Goal: Task Accomplishment & Management: Manage account settings

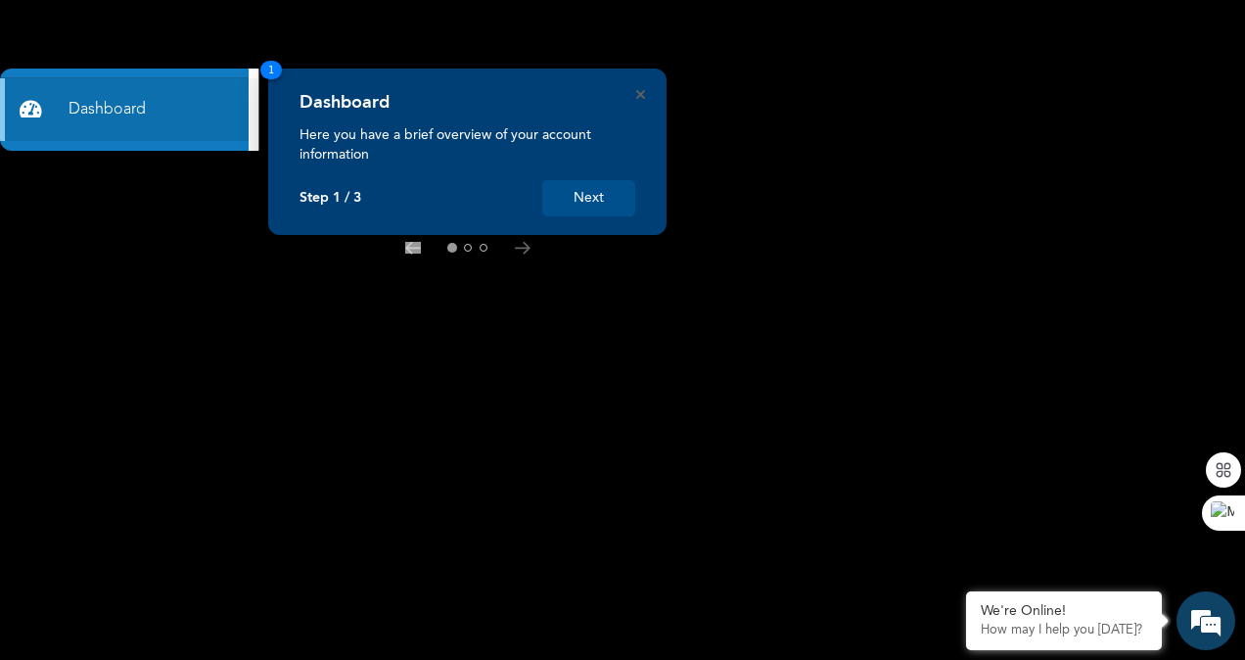
click at [606, 188] on button "Next" at bounding box center [588, 198] width 93 height 36
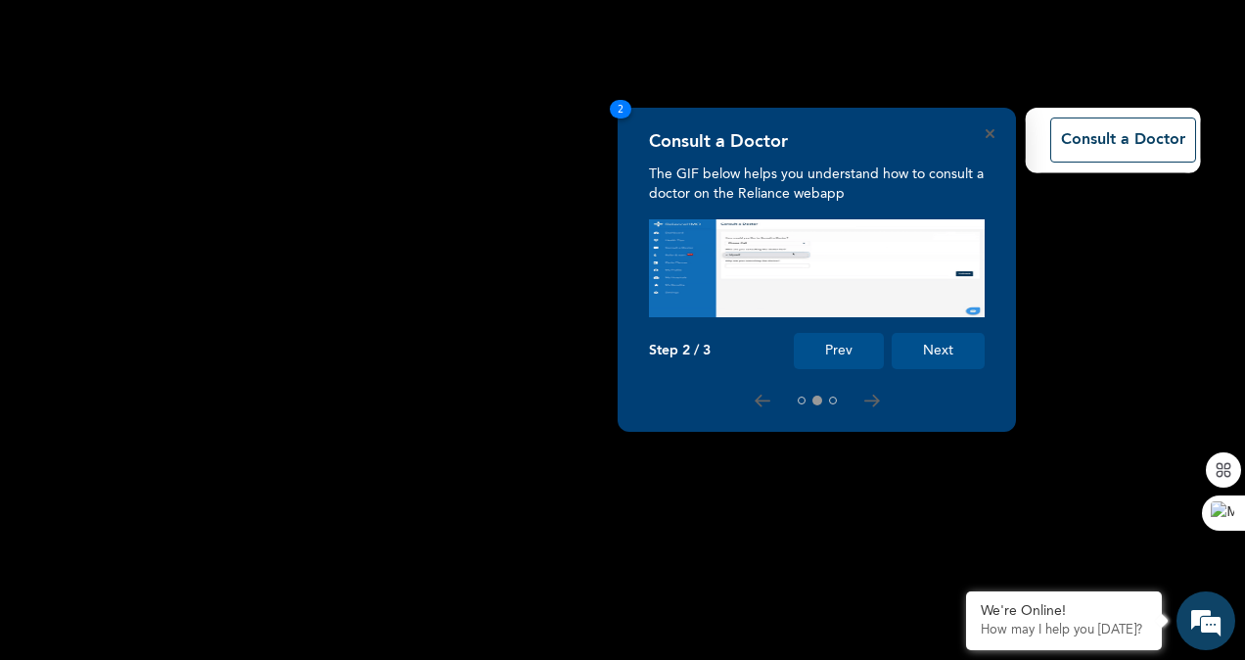
click at [957, 354] on button "Next" at bounding box center [938, 351] width 93 height 36
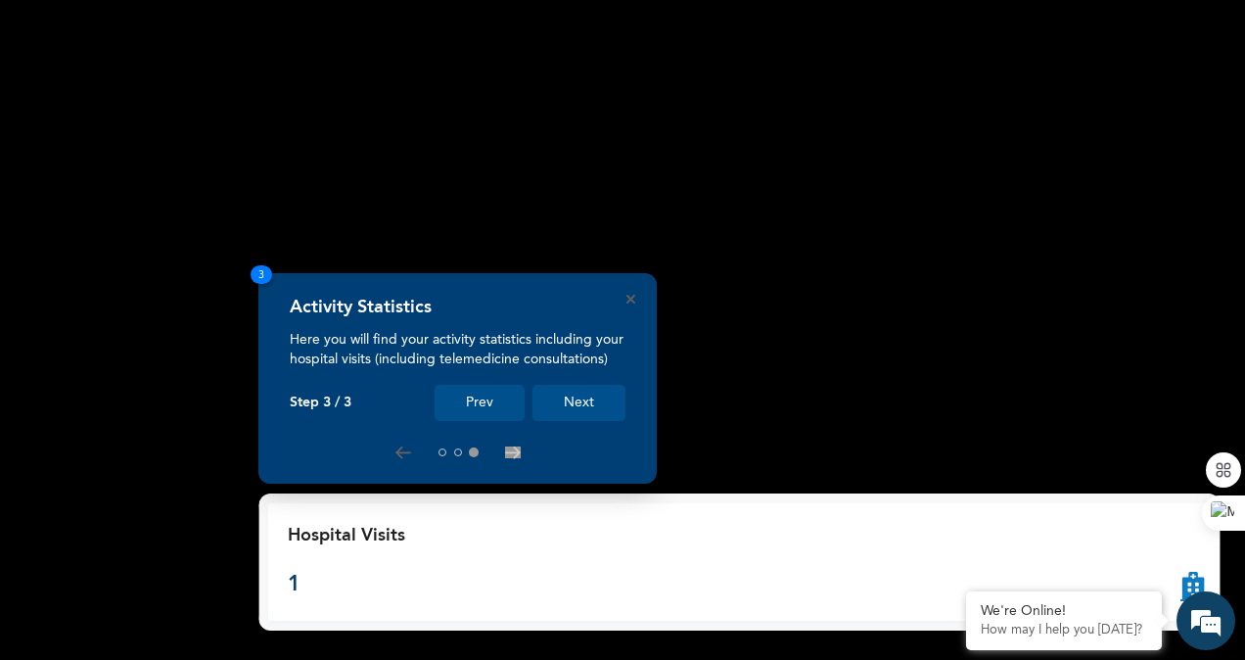
click at [578, 396] on button "Next" at bounding box center [578, 403] width 93 height 36
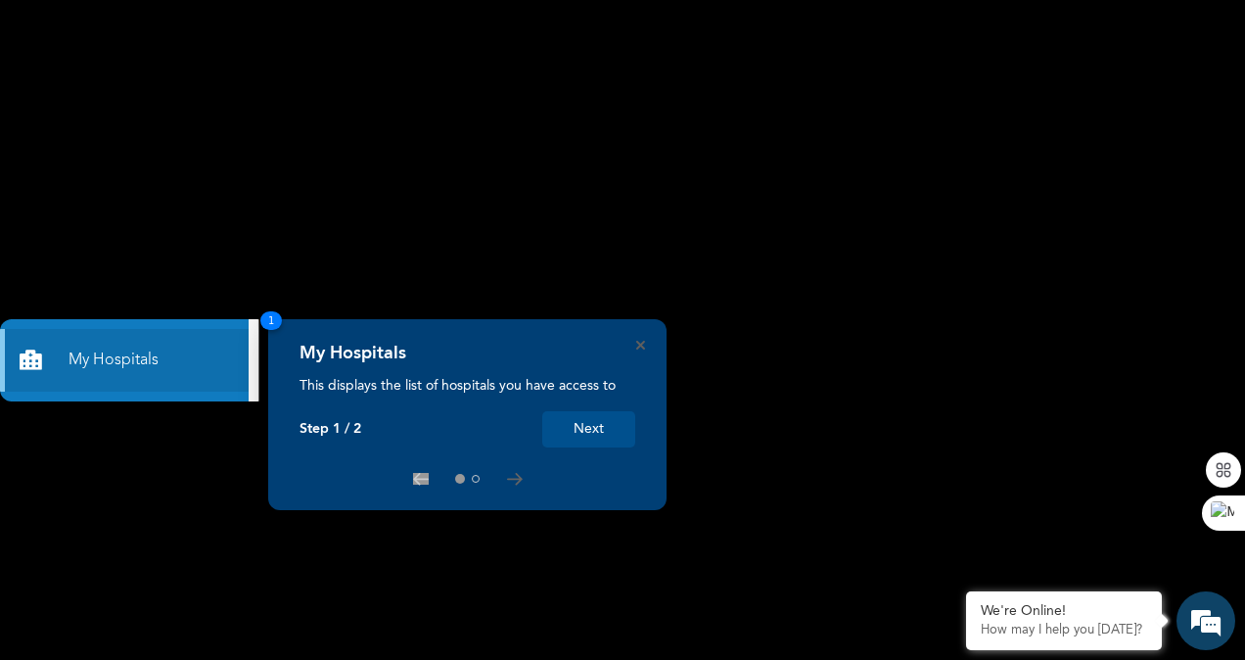
click at [599, 427] on button "Next" at bounding box center [588, 429] width 93 height 36
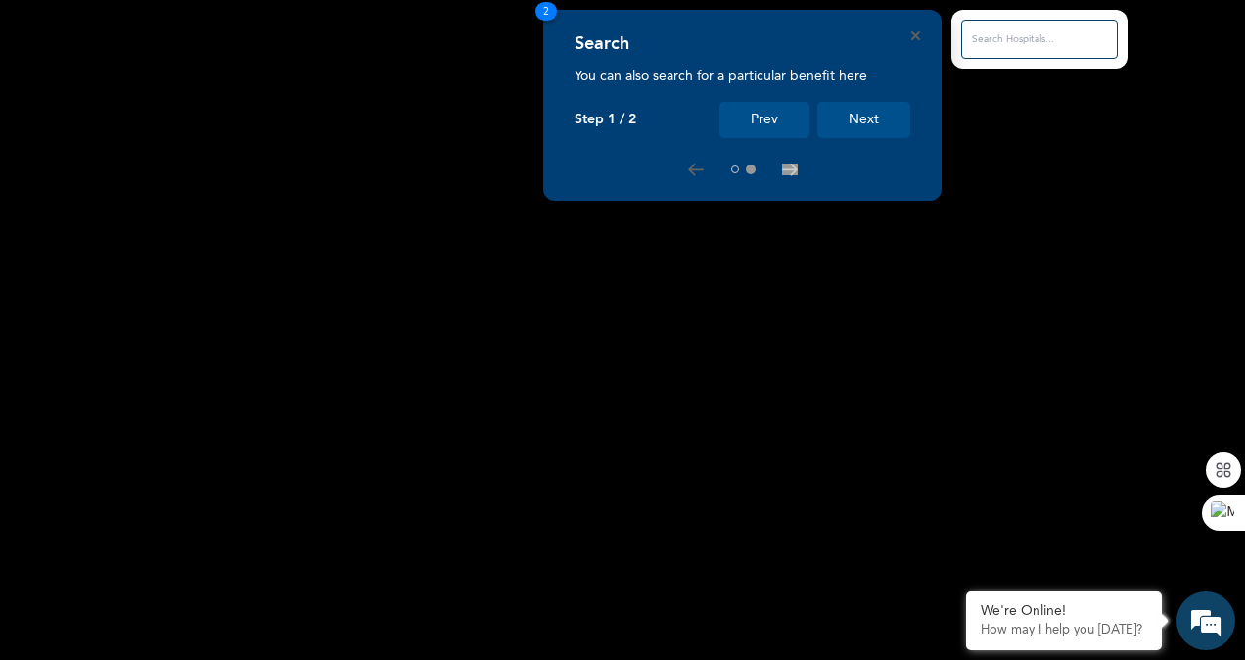
click at [870, 115] on button "Next" at bounding box center [863, 120] width 93 height 36
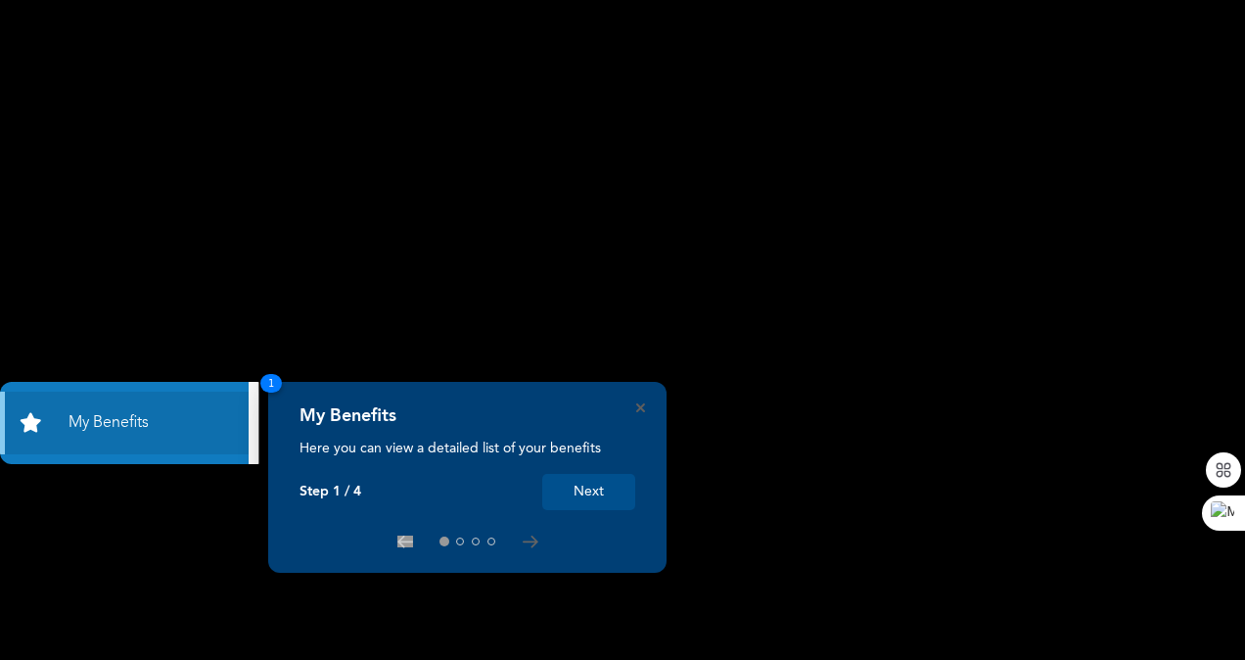
click at [587, 486] on button "Next" at bounding box center [588, 492] width 93 height 36
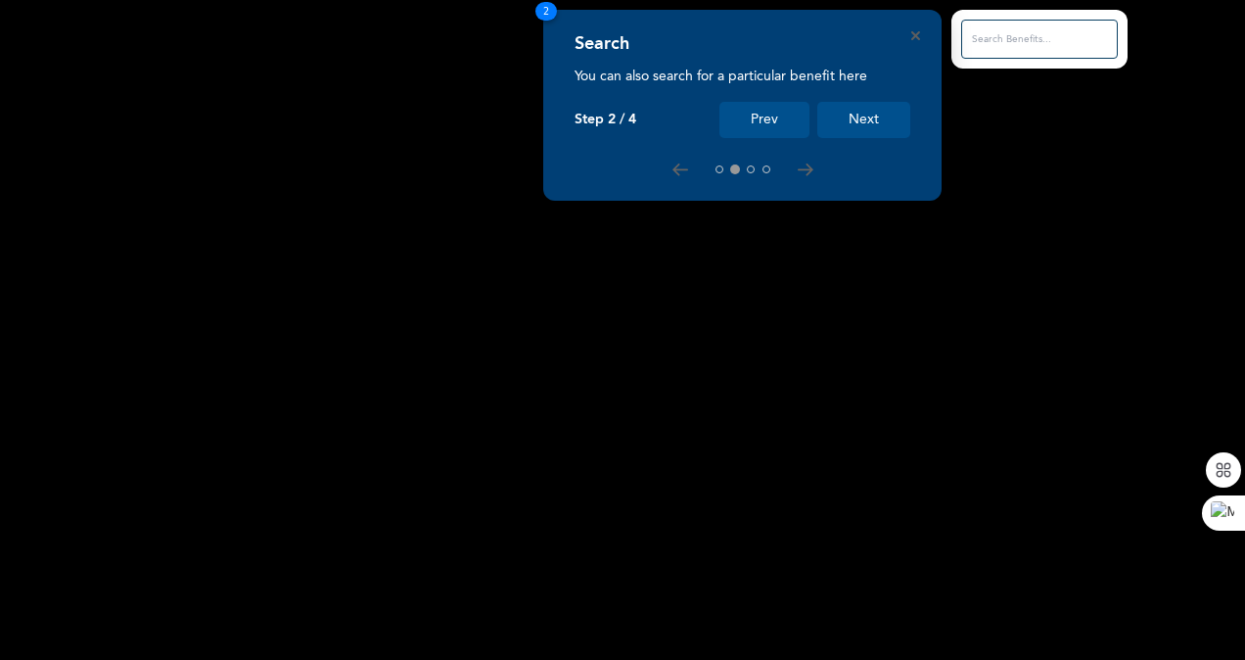
click at [856, 133] on button "Next" at bounding box center [863, 120] width 93 height 36
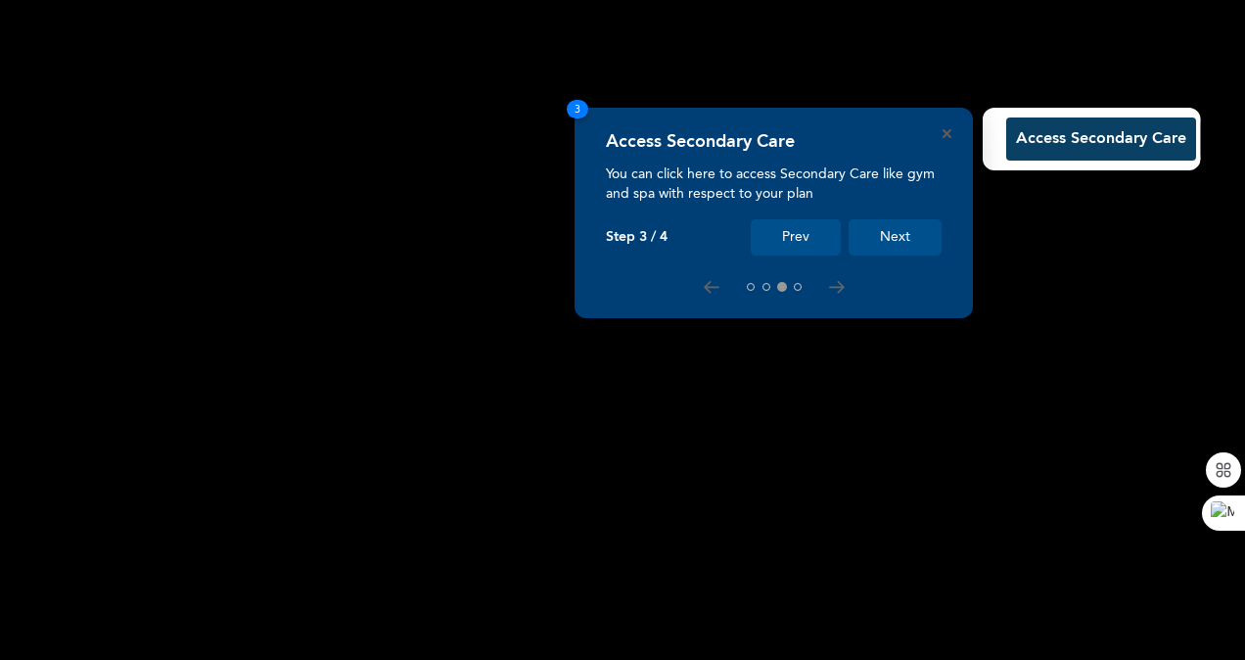
click at [900, 223] on button "Next" at bounding box center [894, 237] width 93 height 36
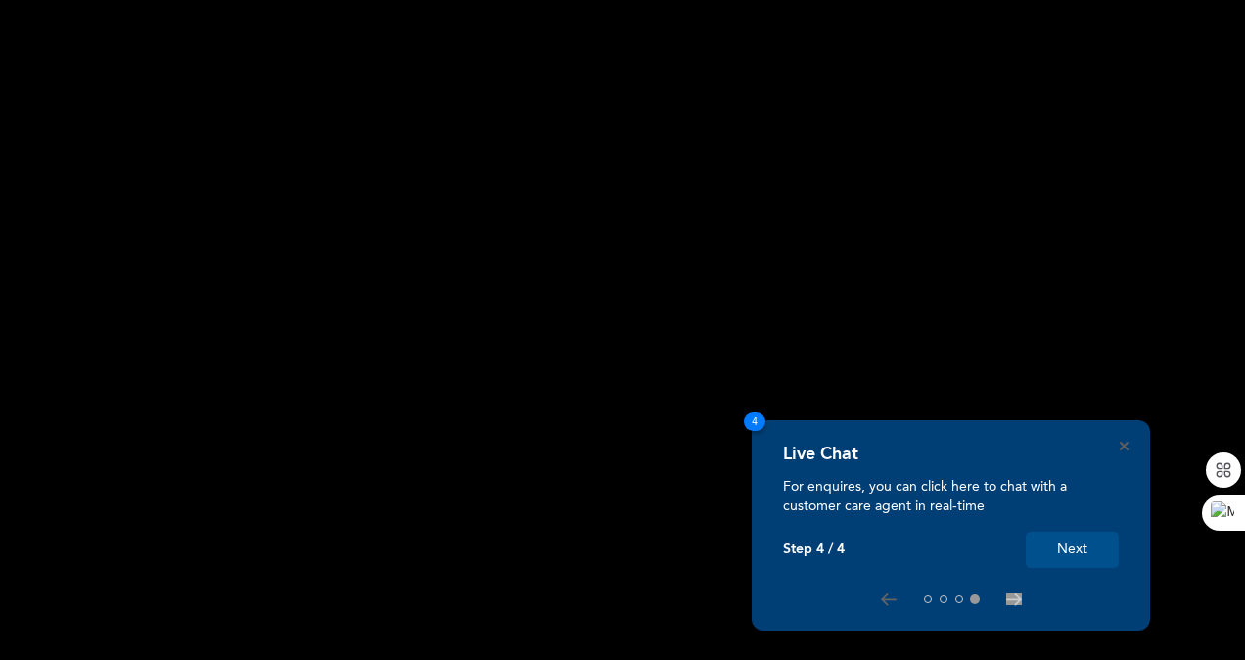
click at [1063, 548] on button "Next" at bounding box center [1072, 549] width 93 height 36
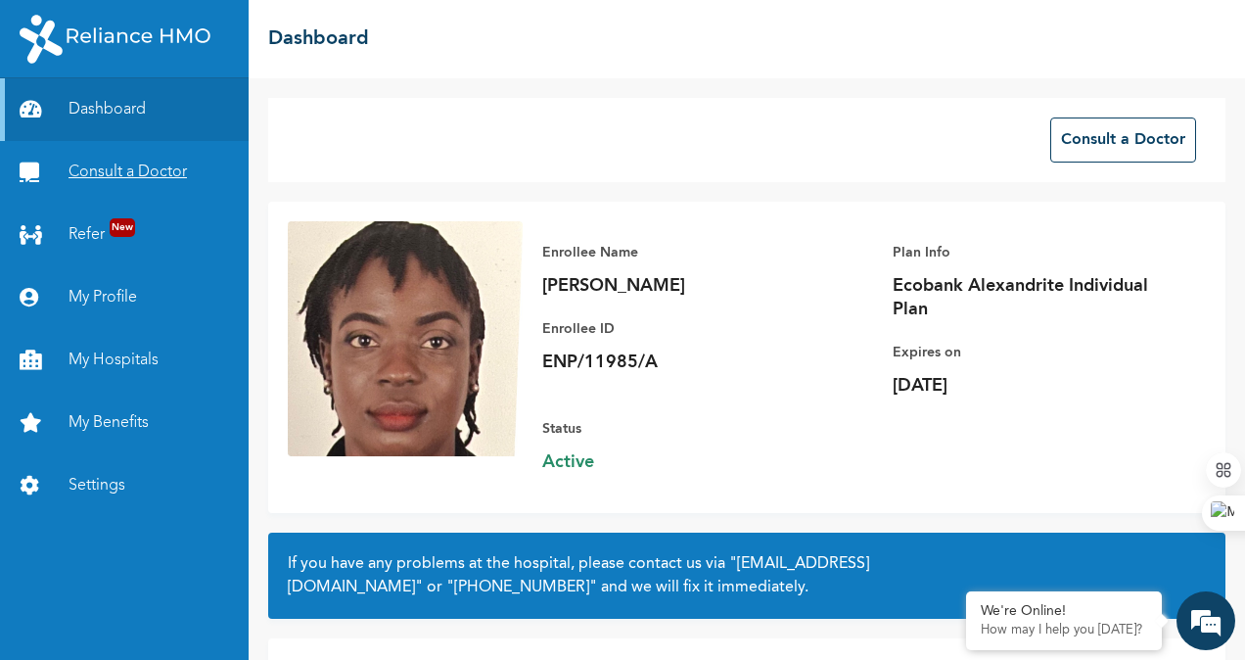
click at [124, 176] on link "Consult a Doctor" at bounding box center [124, 172] width 249 height 63
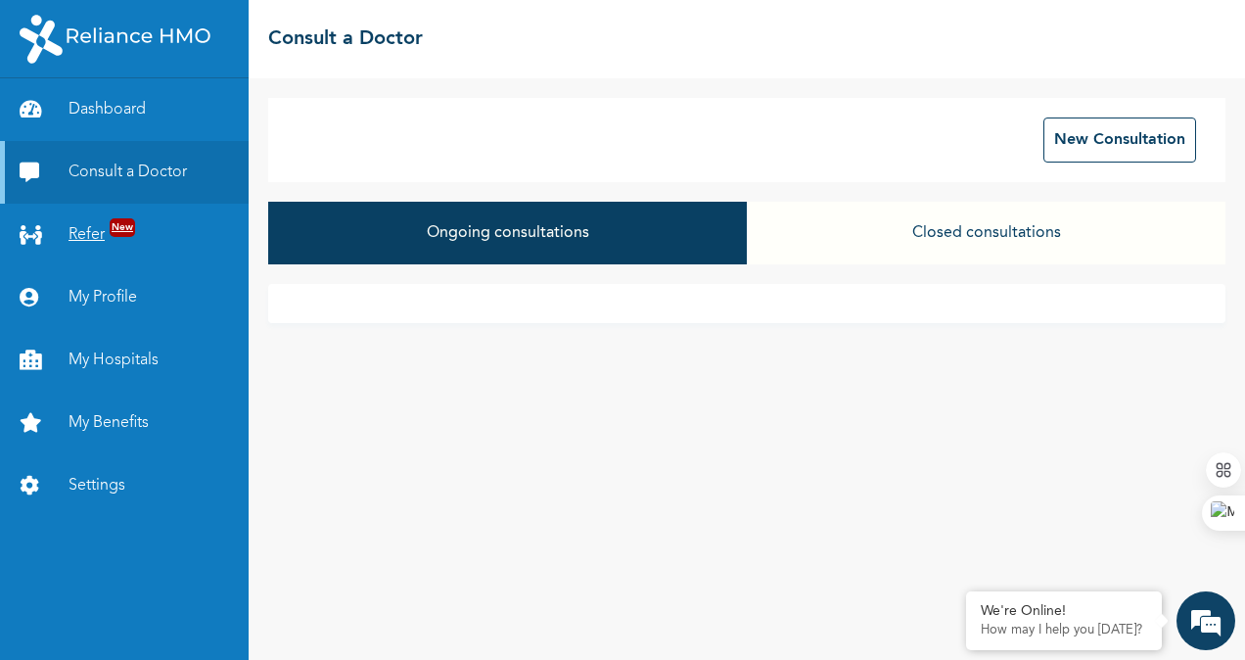
click at [90, 237] on link "Refer New" at bounding box center [124, 235] width 249 height 63
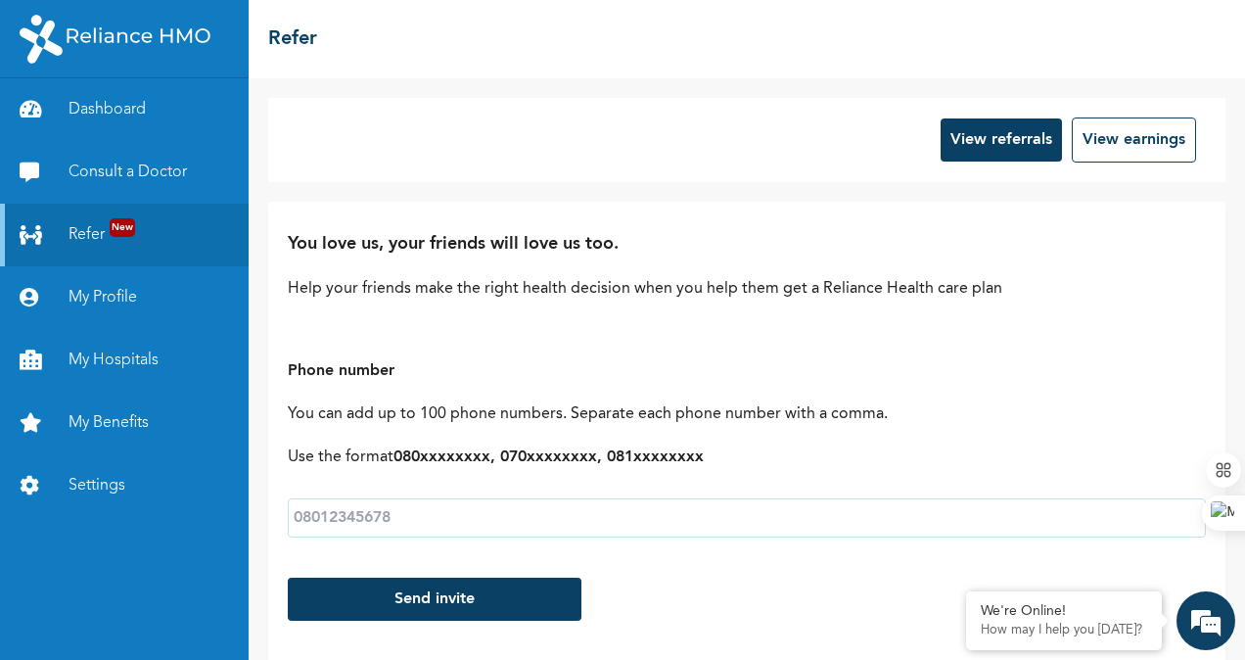
click at [399, 519] on input "text" at bounding box center [747, 517] width 918 height 39
click at [98, 114] on link "Dashboard" at bounding box center [124, 109] width 249 height 63
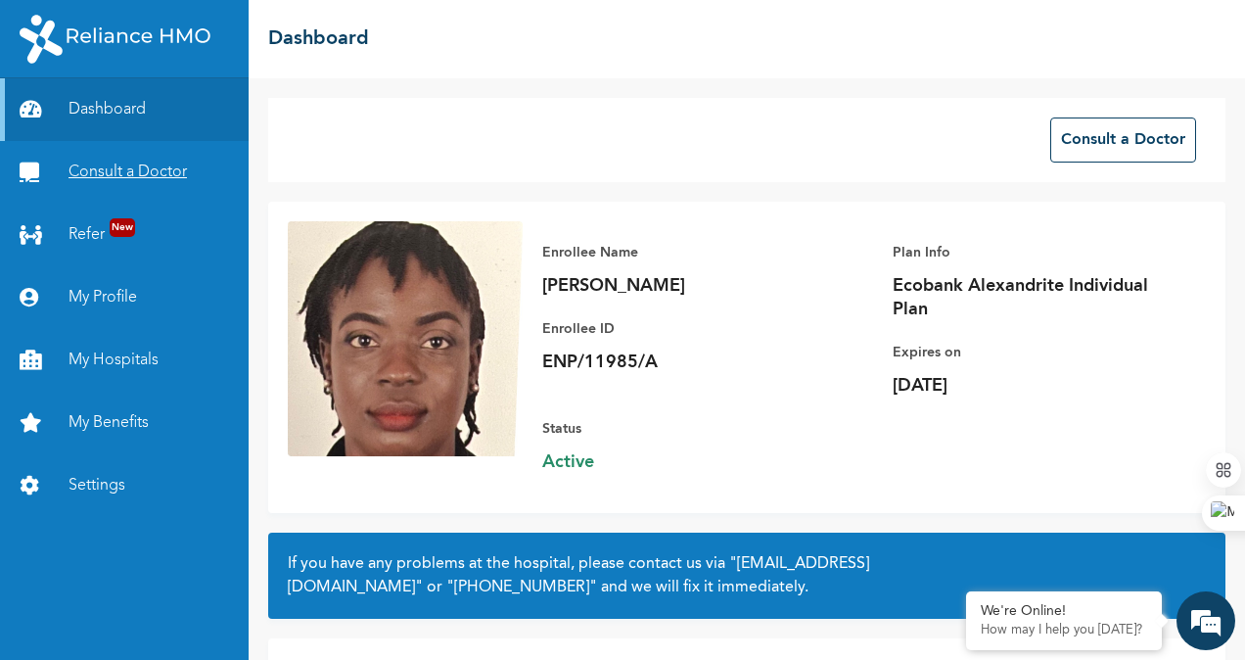
click at [97, 165] on link "Consult a Doctor" at bounding box center [124, 172] width 249 height 63
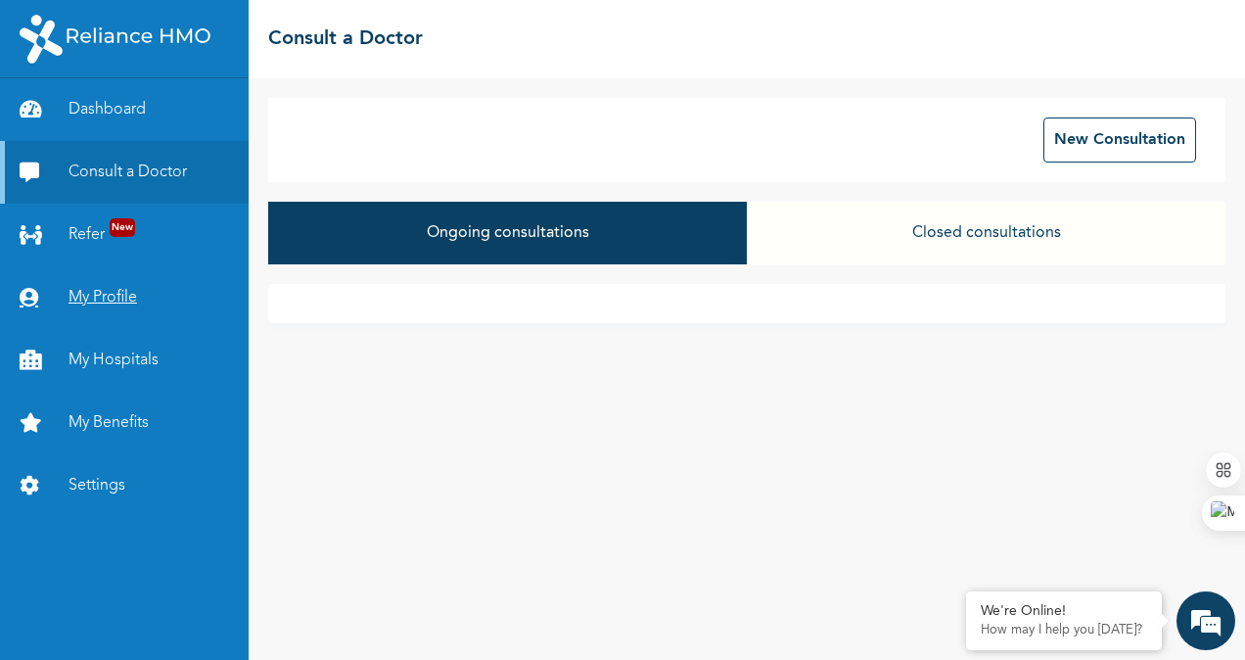
click at [98, 295] on link "My Profile" at bounding box center [124, 297] width 249 height 63
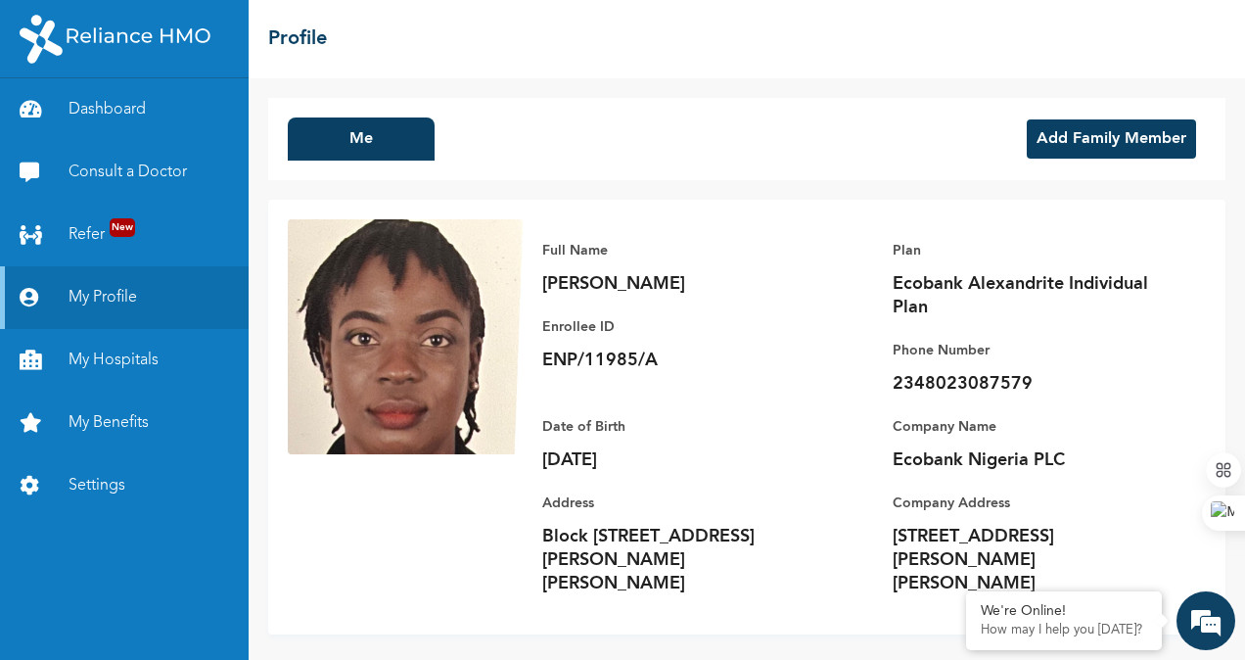
scroll to position [37, 0]
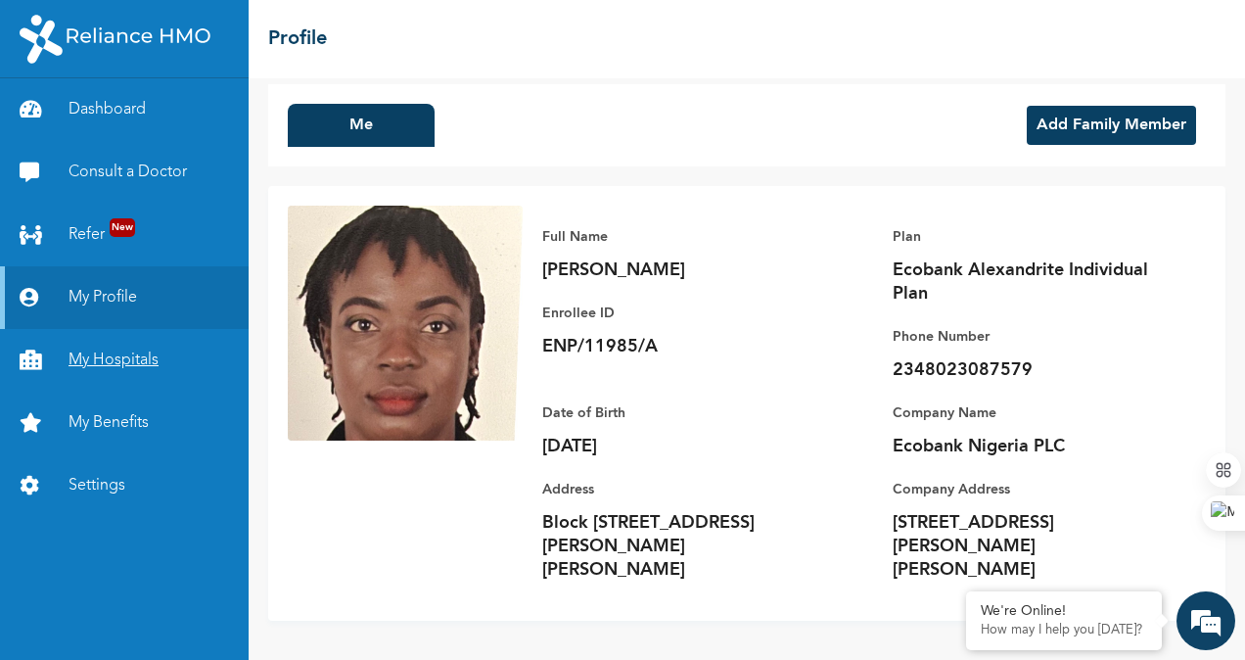
click at [104, 363] on link "My Hospitals" at bounding box center [124, 360] width 249 height 63
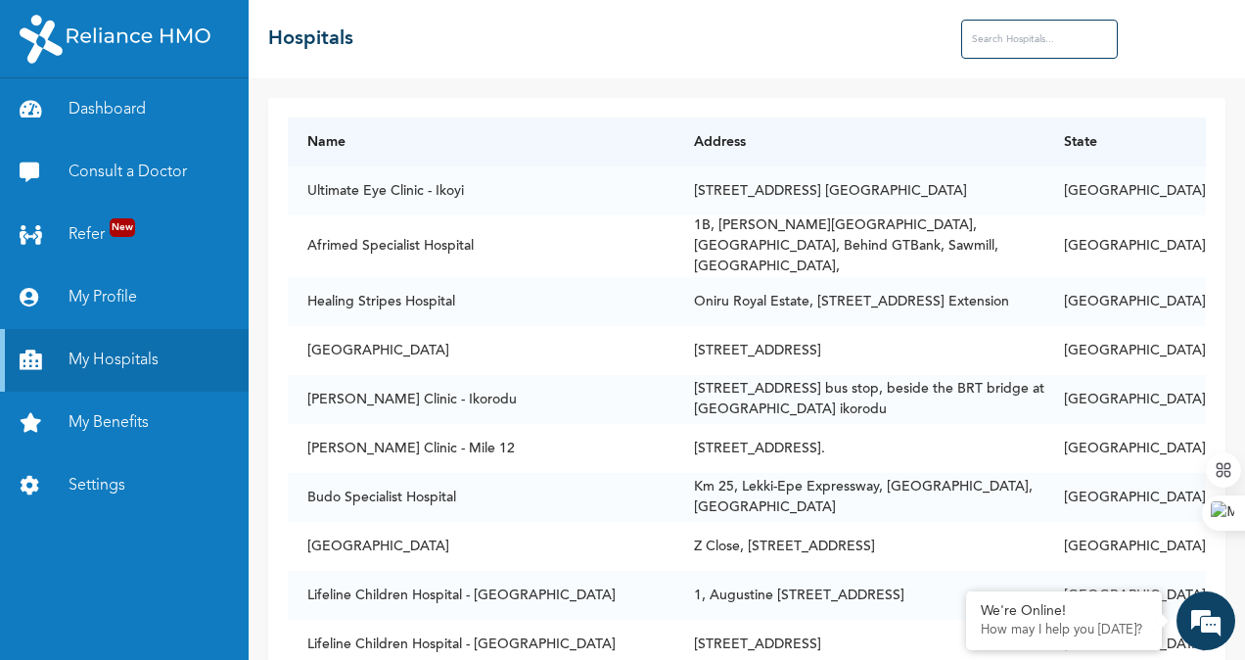
click at [997, 45] on input "text" at bounding box center [1039, 39] width 157 height 39
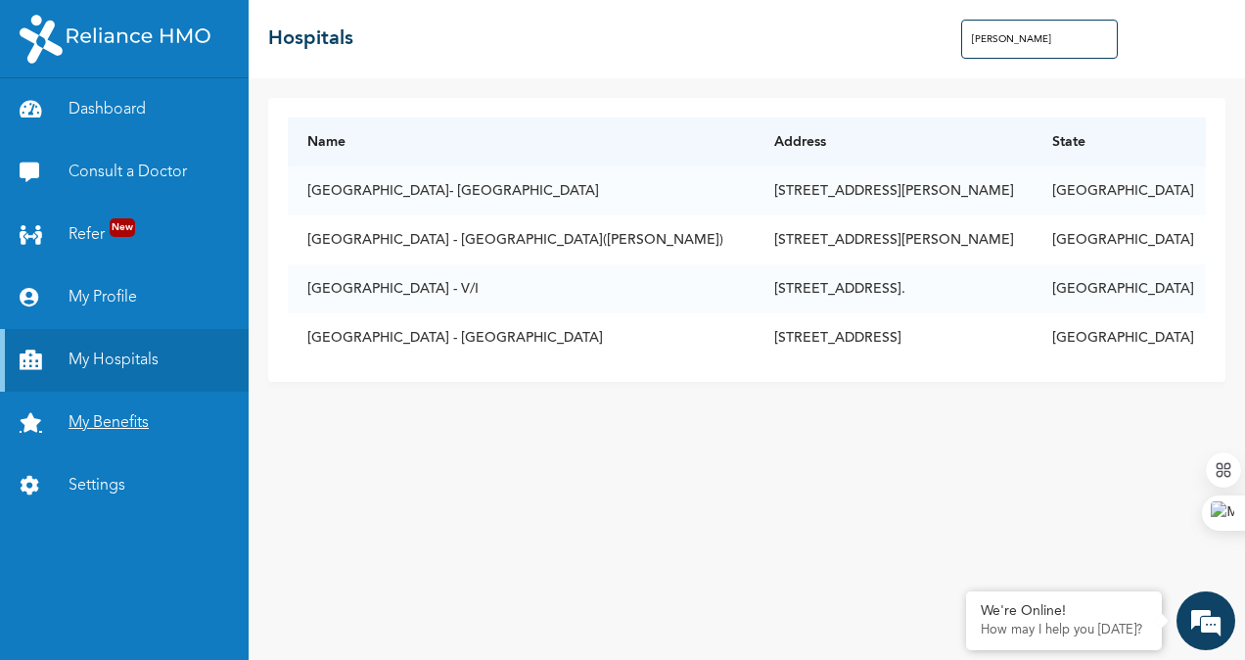
type input "lagoo"
click at [107, 419] on link "My Benefits" at bounding box center [124, 422] width 249 height 63
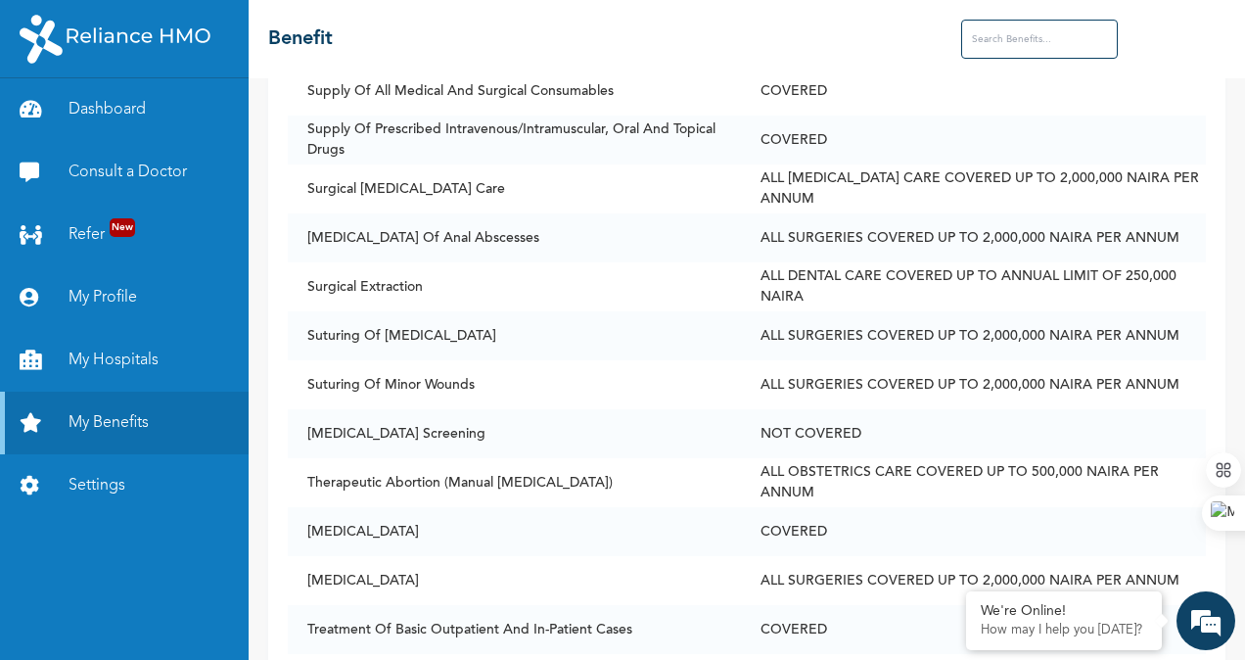
scroll to position [8377, 0]
click at [1035, 41] on input "text" at bounding box center [1039, 39] width 157 height 39
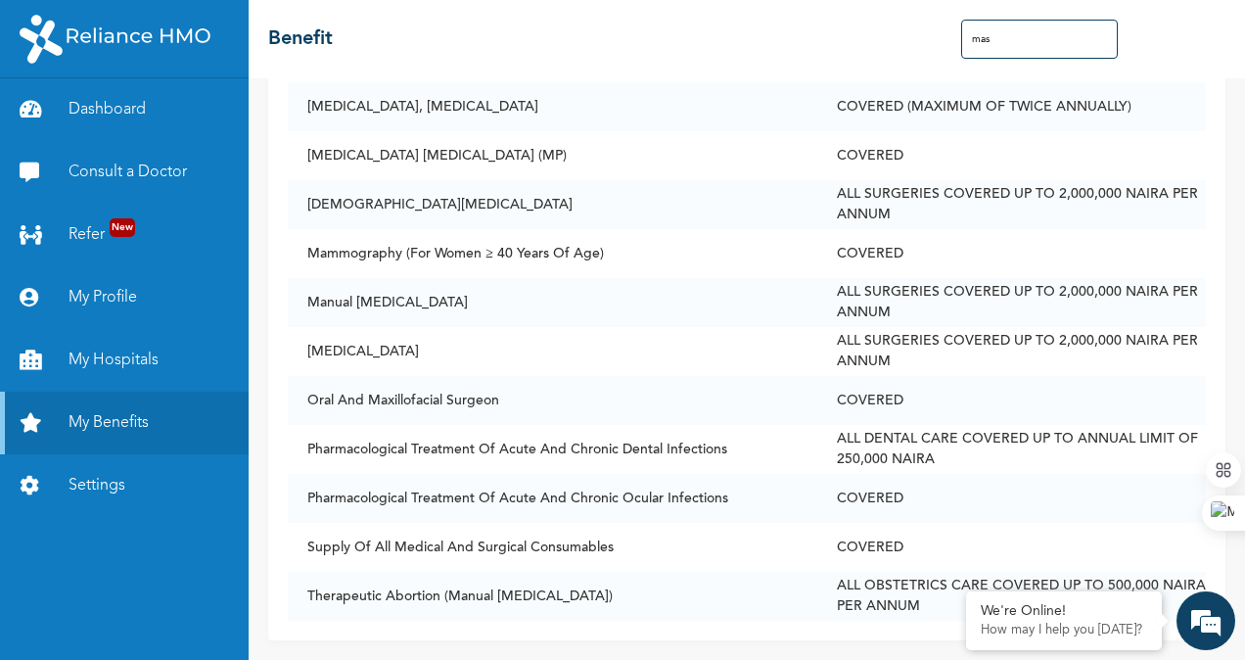
scroll to position [0, 0]
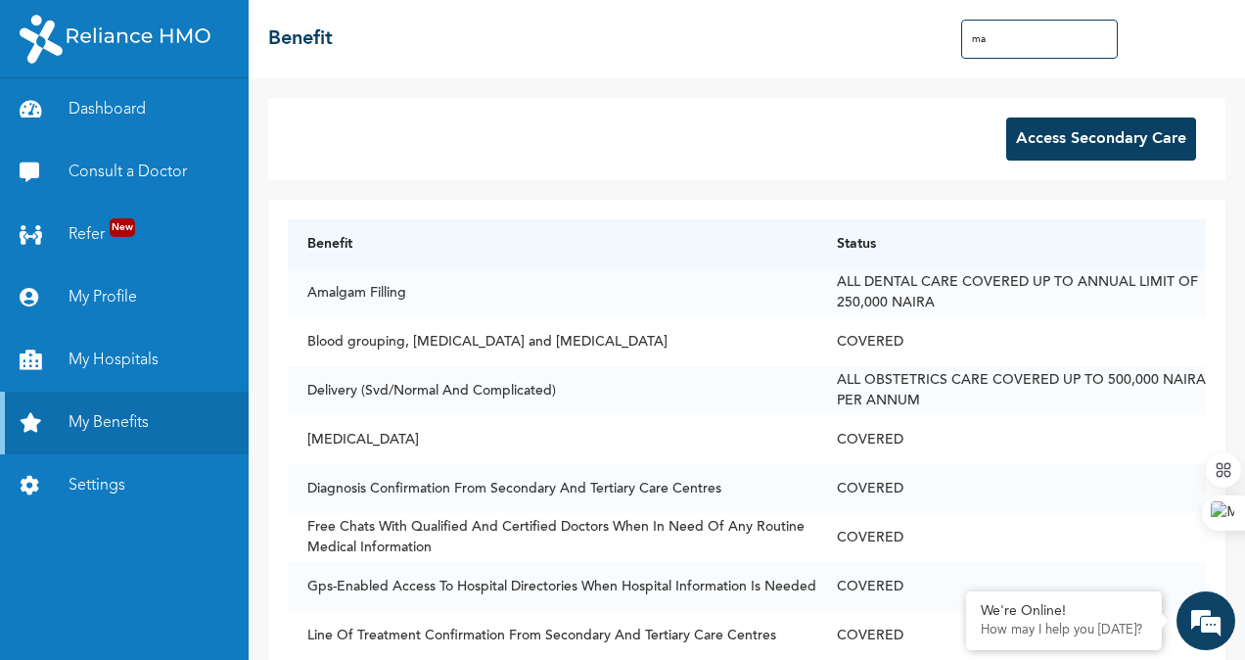
type input "m"
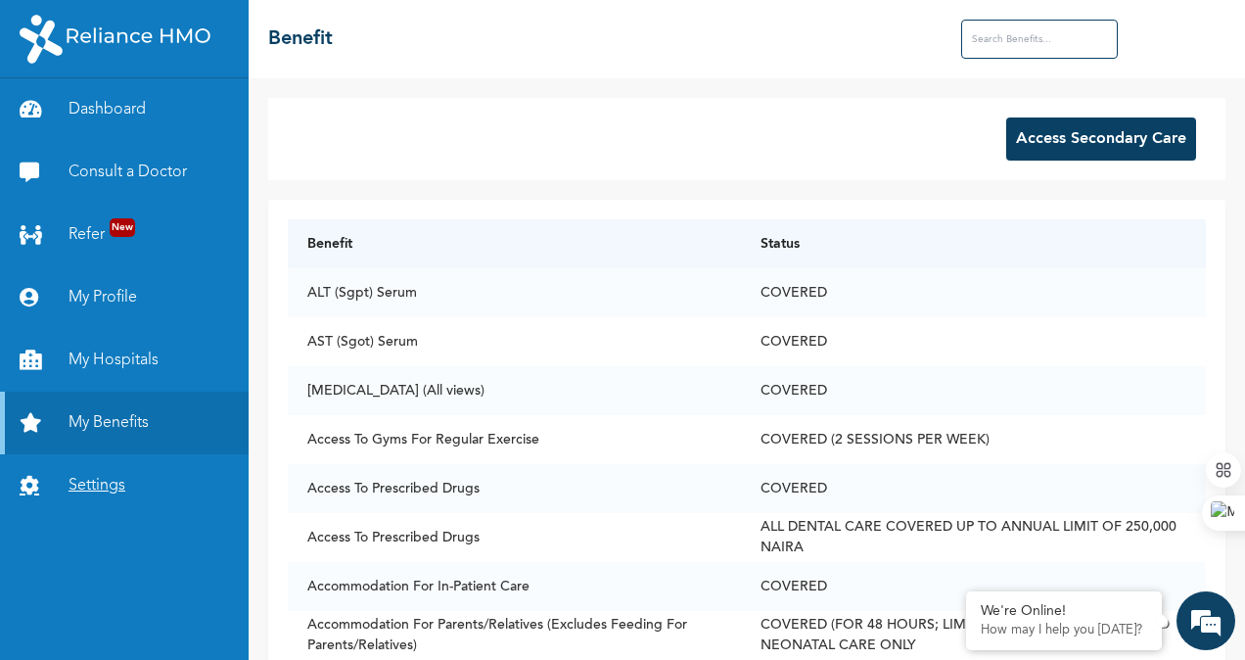
click at [88, 485] on link "Settings" at bounding box center [124, 485] width 249 height 63
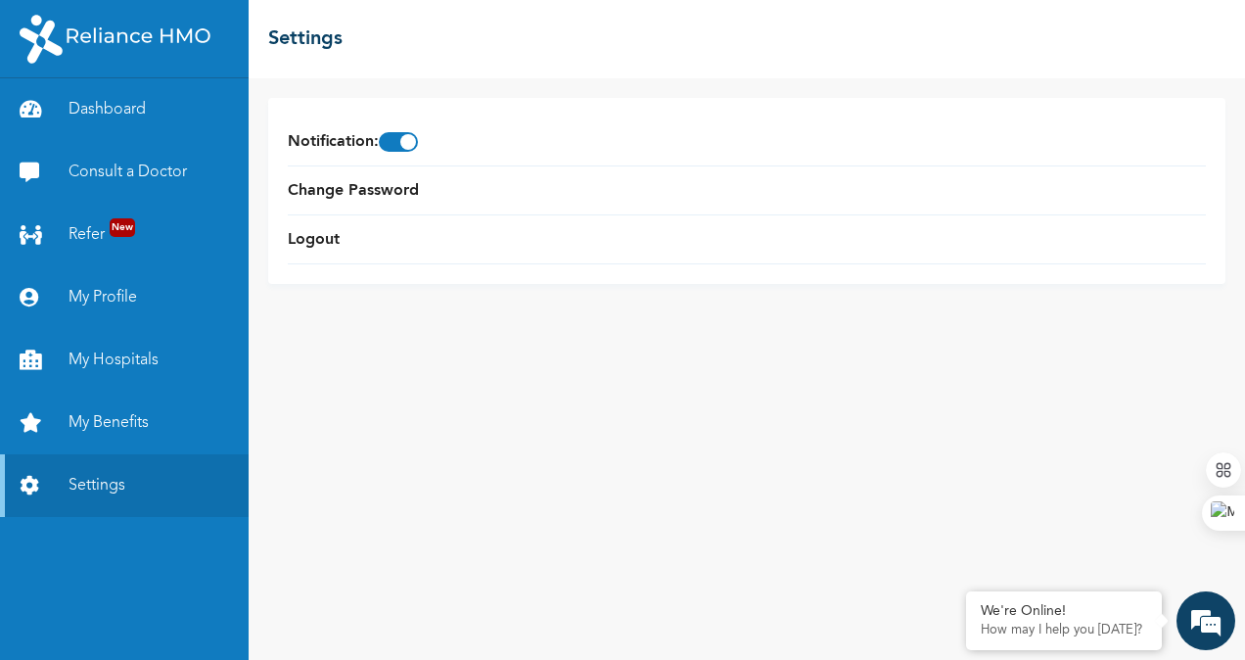
click at [1135, 45] on div "☰ Settings" at bounding box center [747, 39] width 996 height 78
click at [325, 239] on link "Logout" at bounding box center [314, 239] width 52 height 23
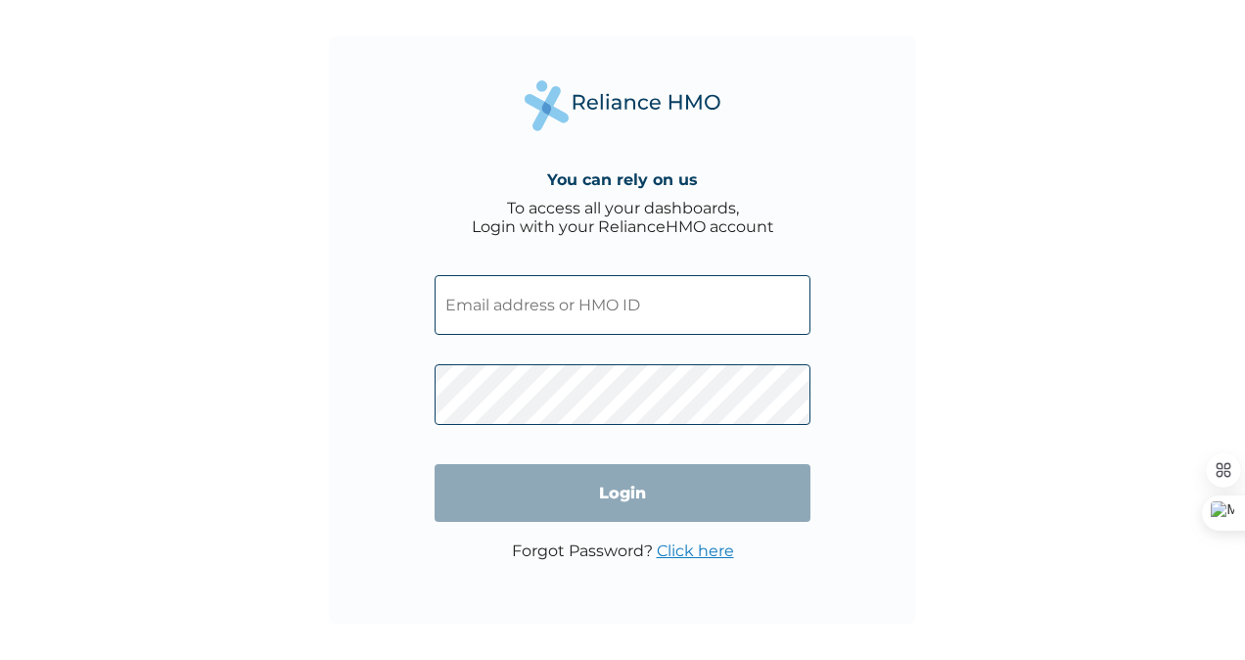
type input "[EMAIL_ADDRESS][DOMAIN_NAME]"
click at [323, 571] on div "You can rely on us To access all your dashboards, Login with your RelianceHMO a…" at bounding box center [622, 330] width 1245 height 660
